Goal: Check status: Check status

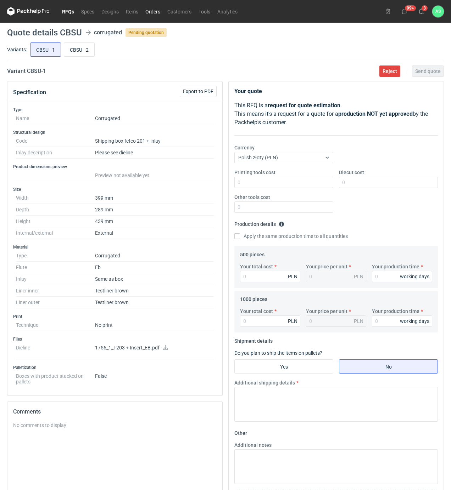
drag, startPoint x: 138, startPoint y: 12, endPoint x: 150, endPoint y: 9, distance: 12.4
click at [163, 350] on icon at bounding box center [165, 347] width 5 height 5
click at [81, 47] on input "CBSU - 2" at bounding box center [79, 49] width 30 height 13
radio input "true"
click at [50, 52] on input "CBSU - 1" at bounding box center [45, 49] width 30 height 13
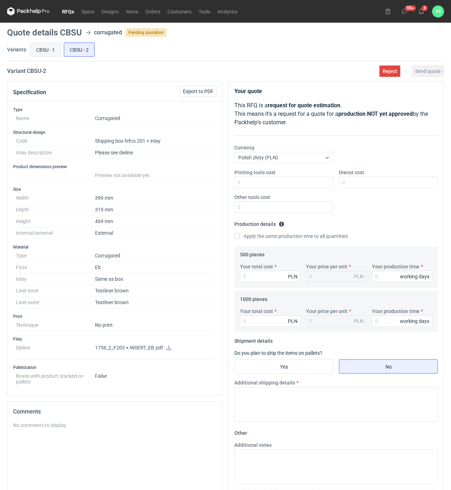
radio input "true"
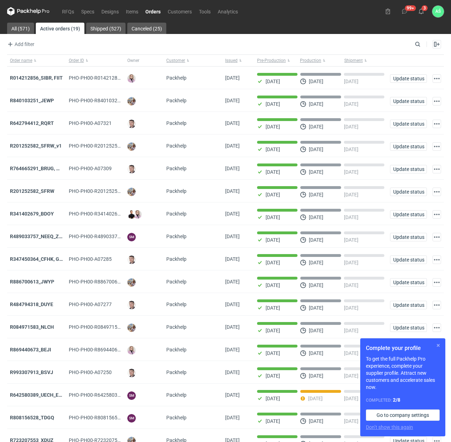
click at [437, 345] on button "button" at bounding box center [438, 345] width 9 height 9
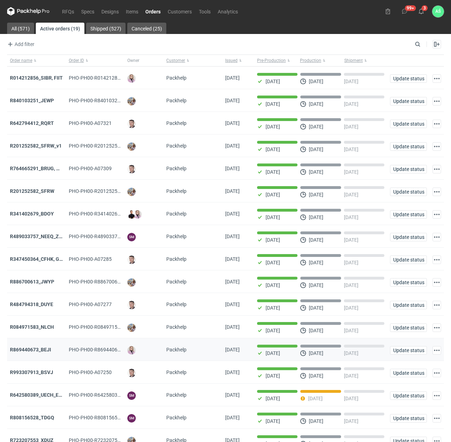
click at [30, 349] on div "R869440673_BEJI" at bounding box center [36, 349] width 53 height 7
click at [29, 353] on strong "R869440673_BEJI" at bounding box center [30, 350] width 41 height 6
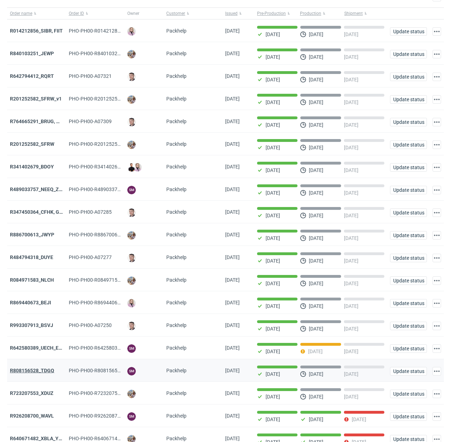
click at [34, 373] on strong "R808156528_TDGQ" at bounding box center [32, 371] width 44 height 6
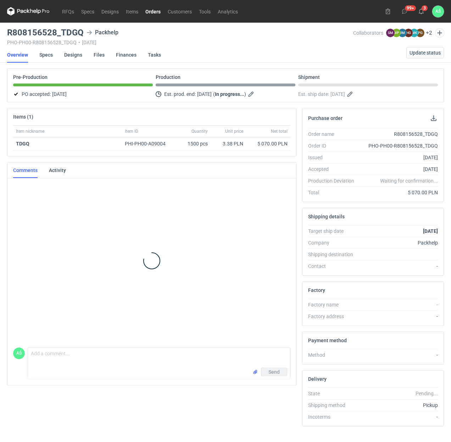
scroll to position [90, 0]
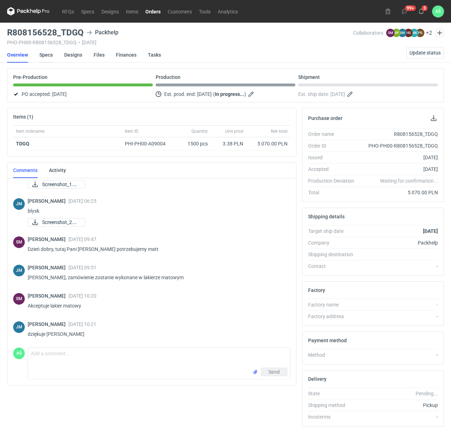
click at [44, 56] on link "Specs" at bounding box center [45, 55] width 13 height 16
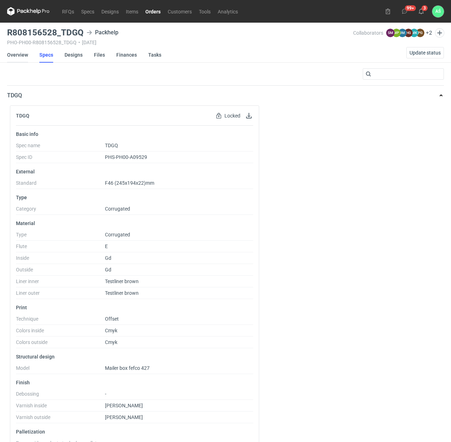
click at [23, 54] on link "Overview" at bounding box center [17, 55] width 21 height 16
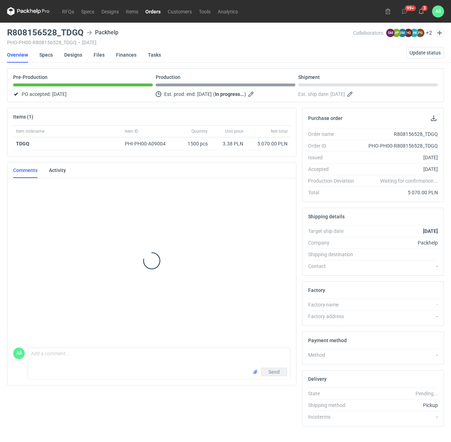
scroll to position [90, 0]
